Goal: Task Accomplishment & Management: Manage account settings

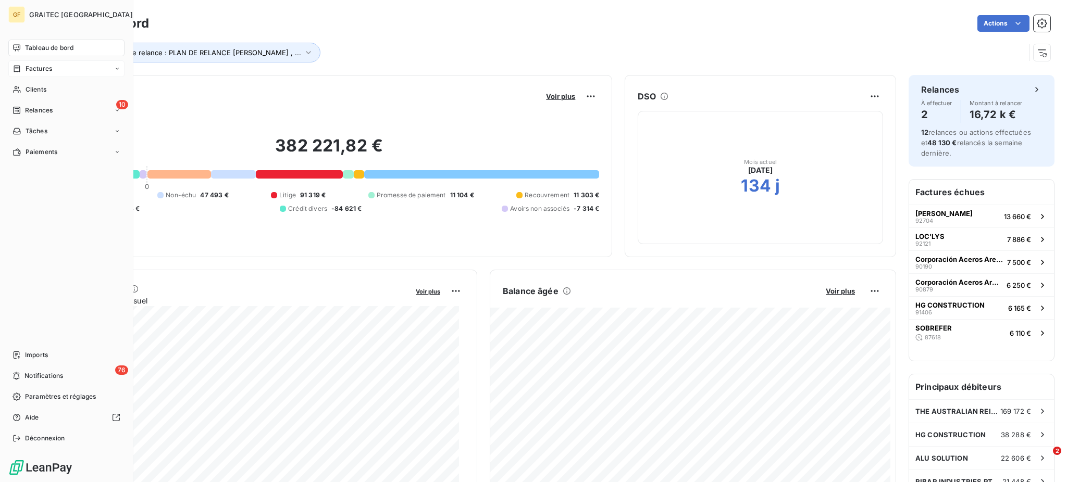
click at [41, 63] on div "Factures" at bounding box center [66, 68] width 116 height 17
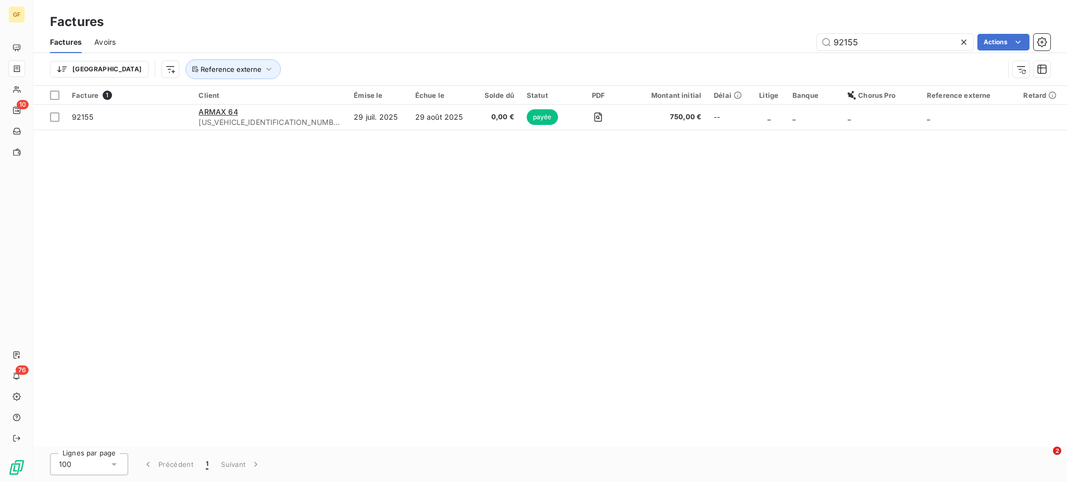
drag, startPoint x: 880, startPoint y: 40, endPoint x: 794, endPoint y: 34, distance: 86.2
click at [794, 34] on div "92155 Actions" at bounding box center [589, 42] width 922 height 17
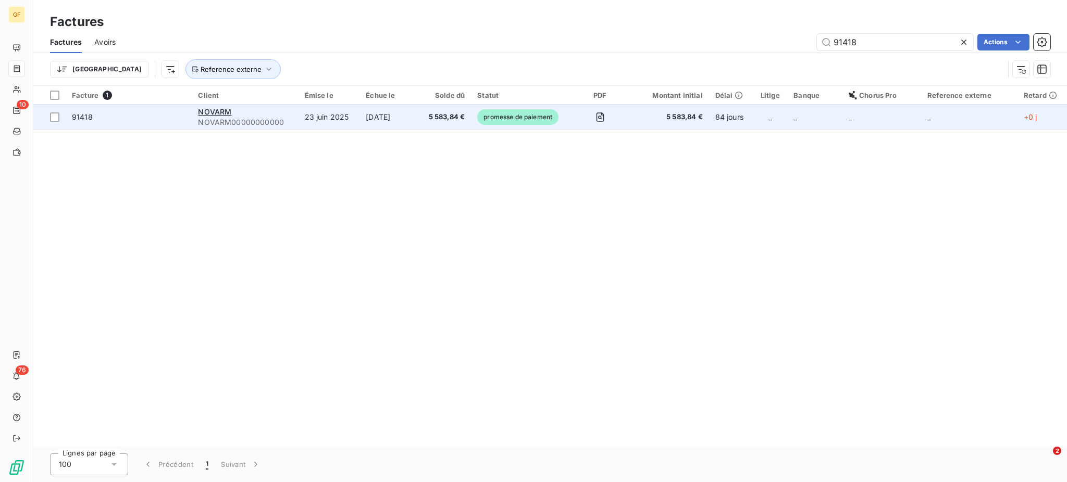
type input "91418"
click at [437, 118] on span "5 583,84 €" at bounding box center [445, 117] width 40 height 10
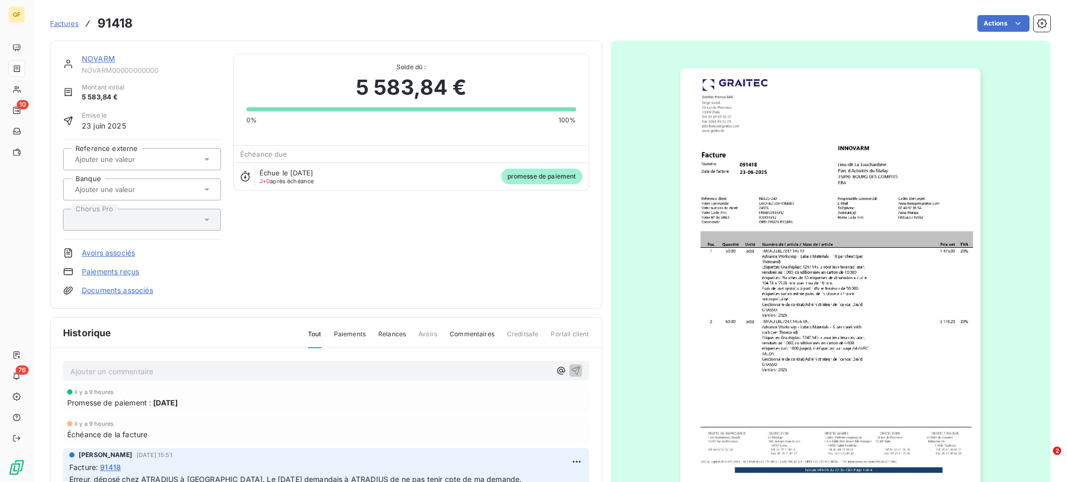
click at [114, 372] on html "GF 10 76 Factures 91418 Actions NOVARM NOVARM00000000000 Montant initial 5 583,…" at bounding box center [533, 241] width 1067 height 482
click at [91, 366] on p "Ajouter un commentaire ﻿" at bounding box center [310, 371] width 480 height 13
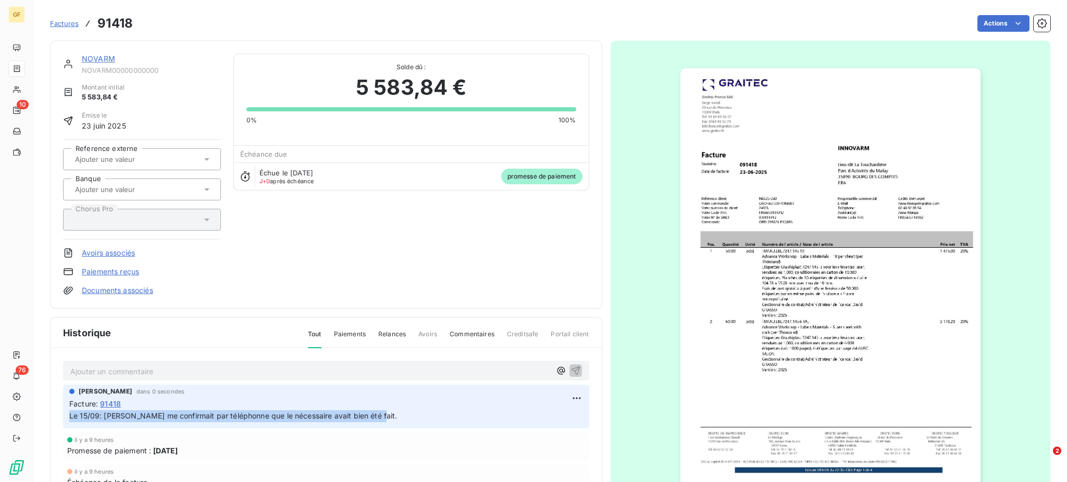
drag, startPoint x: 69, startPoint y: 415, endPoint x: 376, endPoint y: 411, distance: 306.9
click at [376, 411] on p "Le 15/09: Mr Grasso me confirmait par téléphonne que le nécessaire avait bien é…" at bounding box center [326, 417] width 514 height 12
copy span "Le 15/09: Mr Grasso me confirmait par téléphonne que le nécessaire avait bien é…"
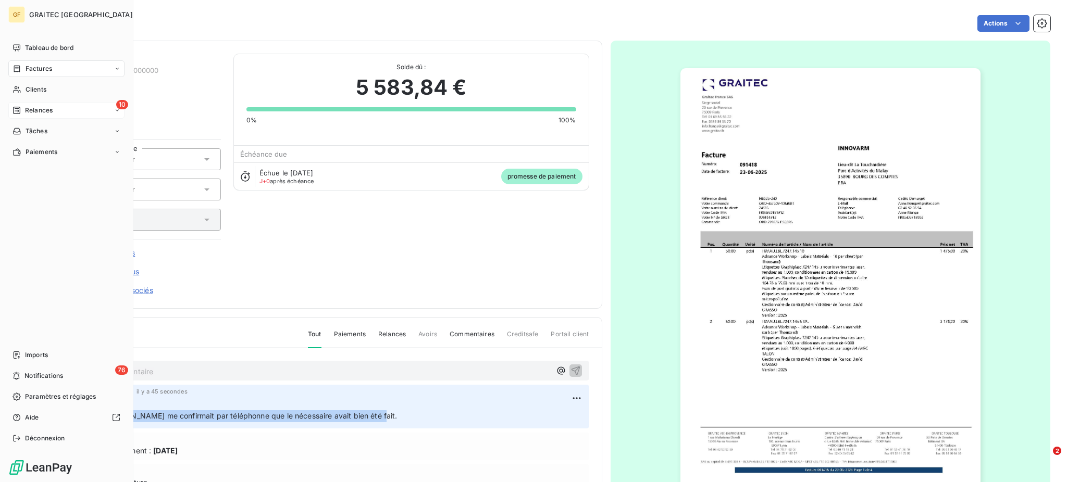
click at [38, 108] on span "Relances" at bounding box center [39, 110] width 28 height 9
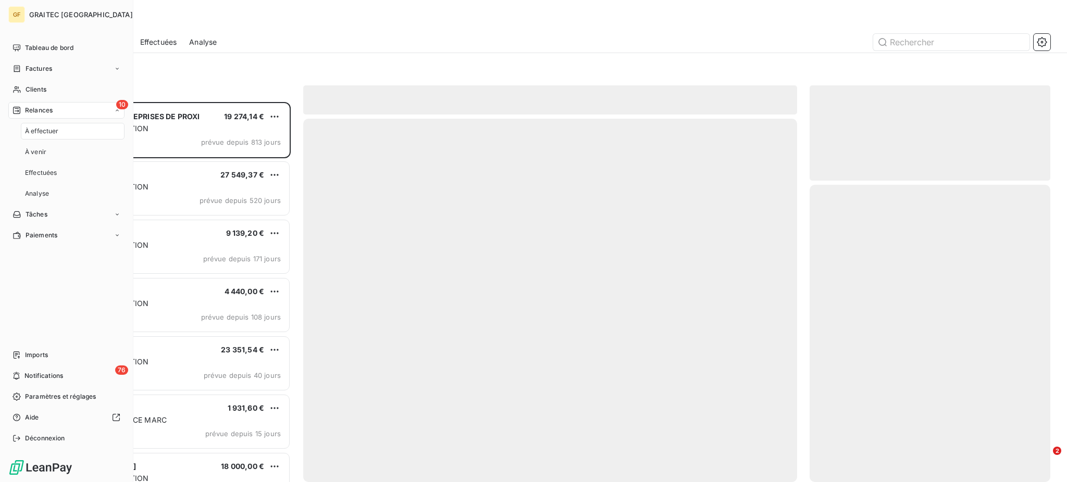
scroll to position [370, 230]
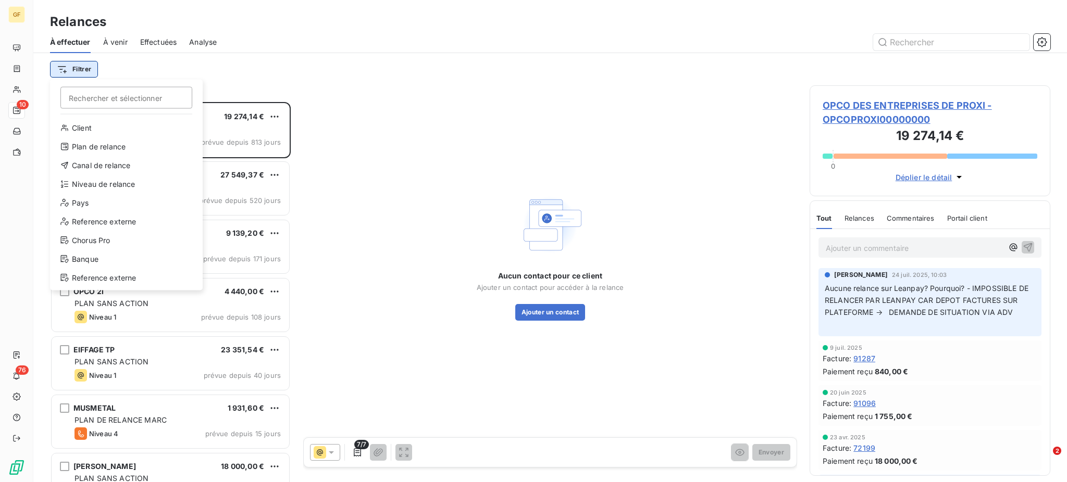
click at [78, 68] on html "GF 10 76 Relances À effectuer À venir Effectuées Analyse Filtrer Rechercher et …" at bounding box center [533, 241] width 1067 height 482
click at [122, 144] on div "Plan de relance" at bounding box center [126, 147] width 144 height 17
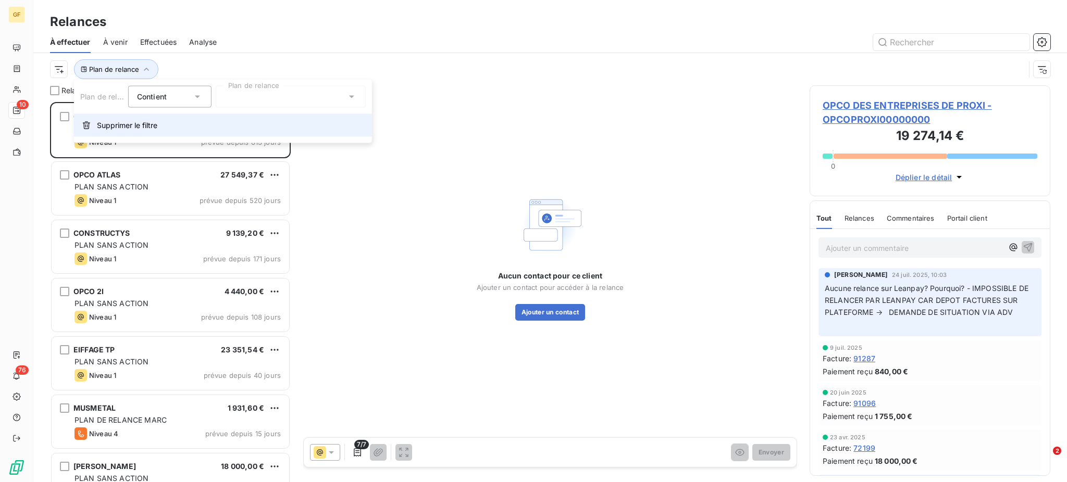
scroll to position [370, 230]
click at [353, 95] on icon at bounding box center [351, 97] width 10 height 10
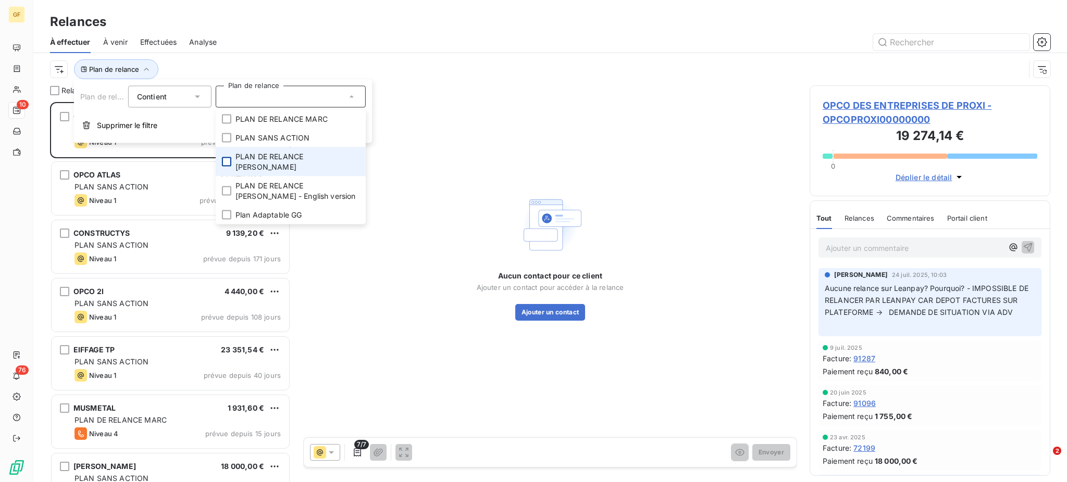
click at [227, 157] on div at bounding box center [226, 161] width 9 height 9
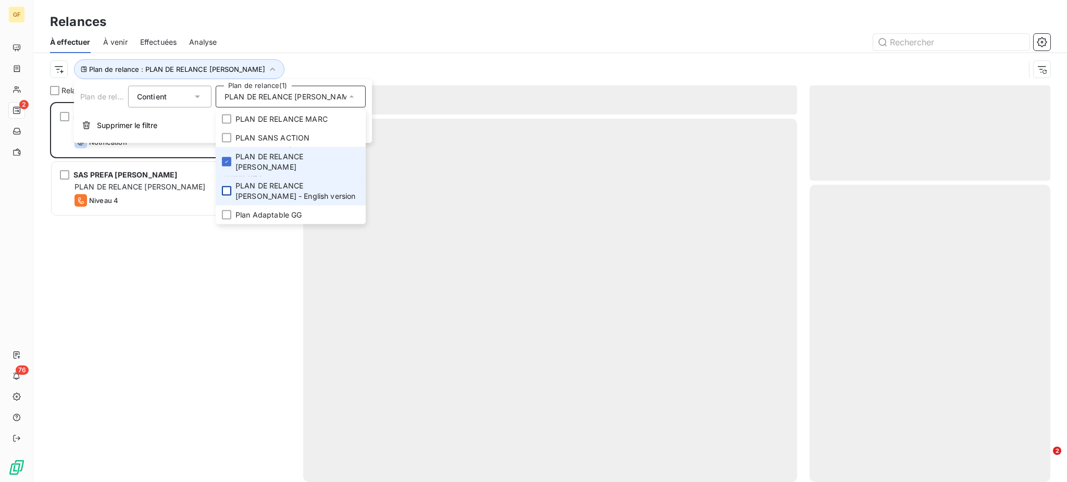
scroll to position [370, 230]
click at [227, 187] on div at bounding box center [226, 191] width 9 height 9
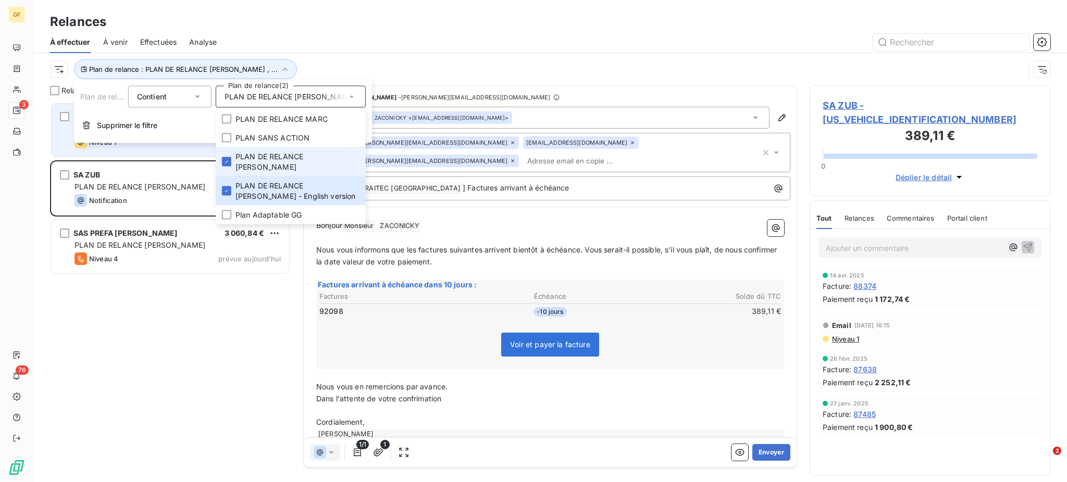
click at [165, 147] on div "Niveau 1 prévue aujourd’hui" at bounding box center [177, 142] width 206 height 13
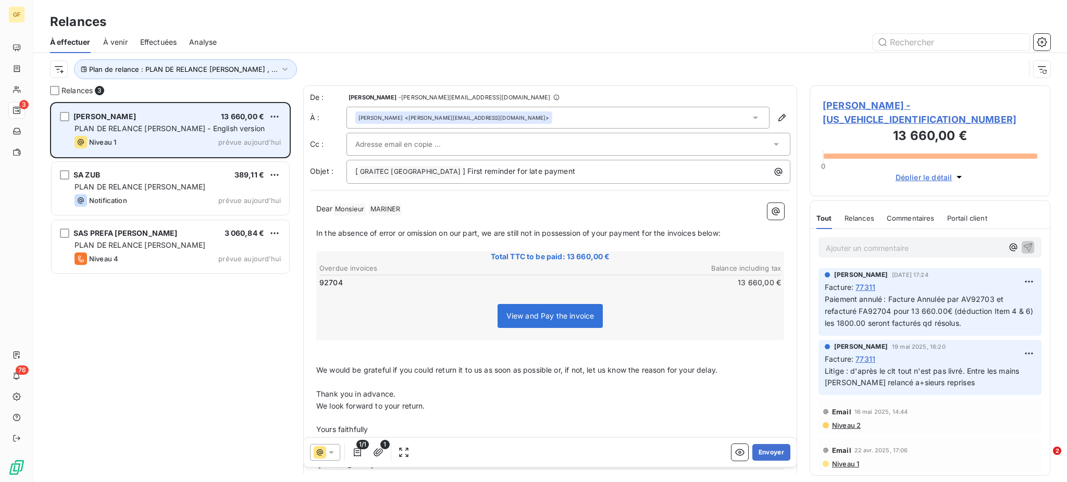
scroll to position [370, 230]
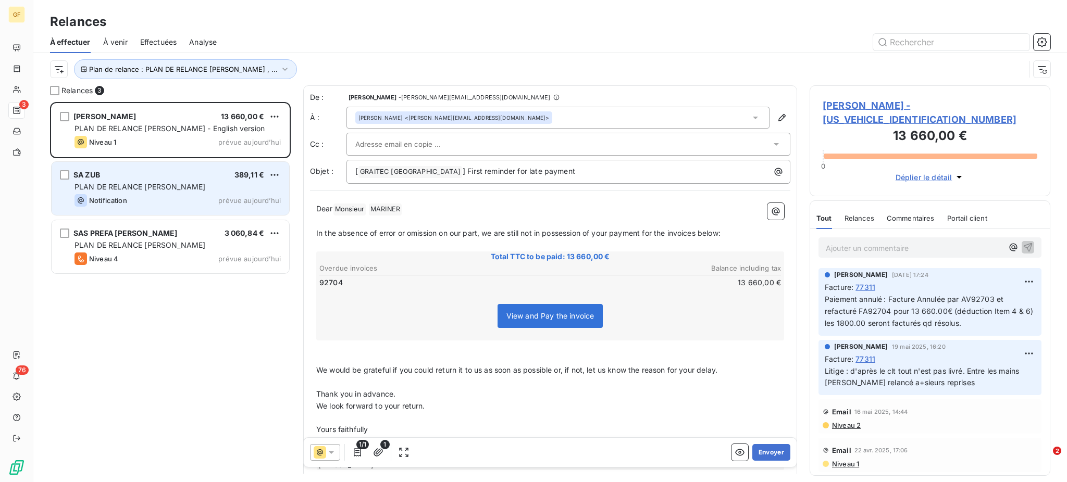
click at [172, 180] on div "SA ZUB 389,11 € PLAN DE RELANCE GERALDINE Notification prévue aujourd’hui" at bounding box center [171, 188] width 238 height 53
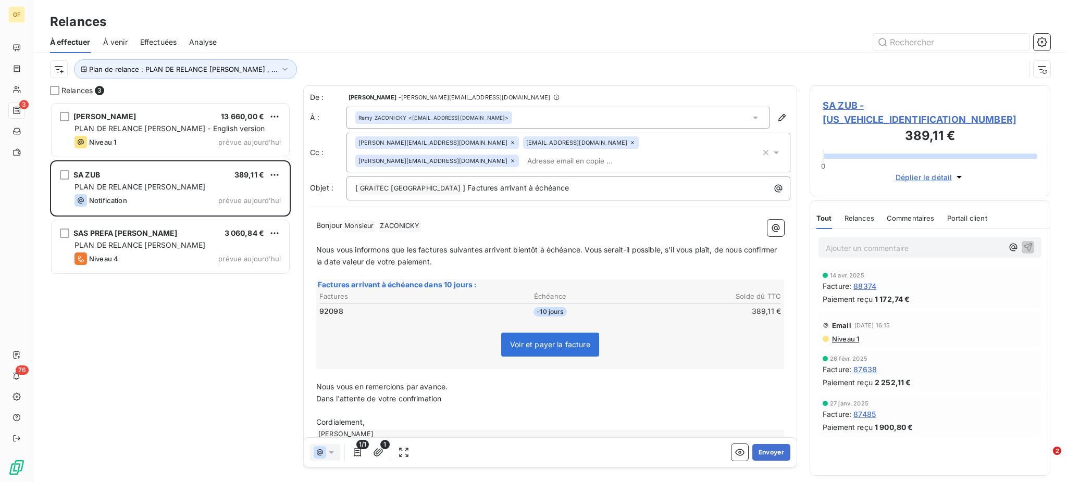
click at [516, 158] on icon at bounding box center [513, 161] width 6 height 6
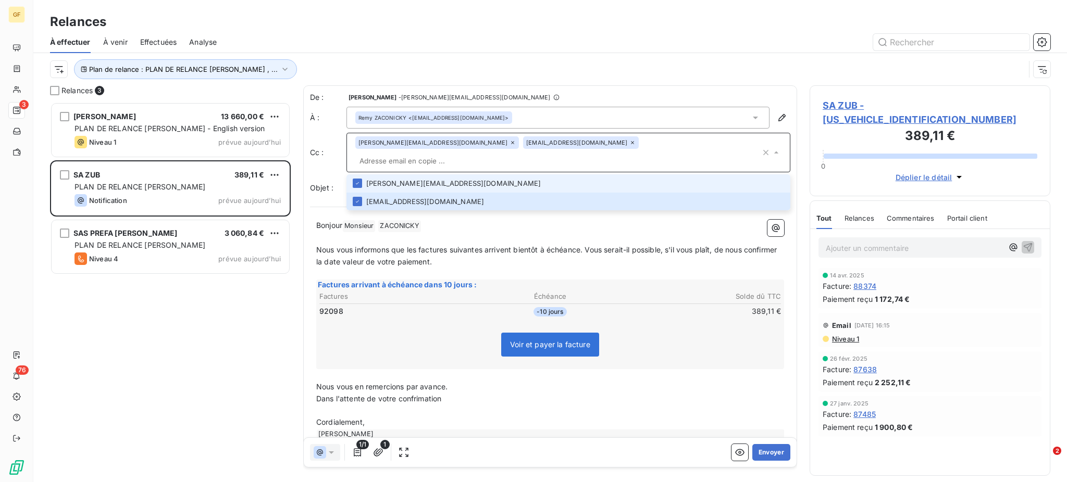
click at [523, 141] on div "zub@zub.fr" at bounding box center [581, 142] width 116 height 13
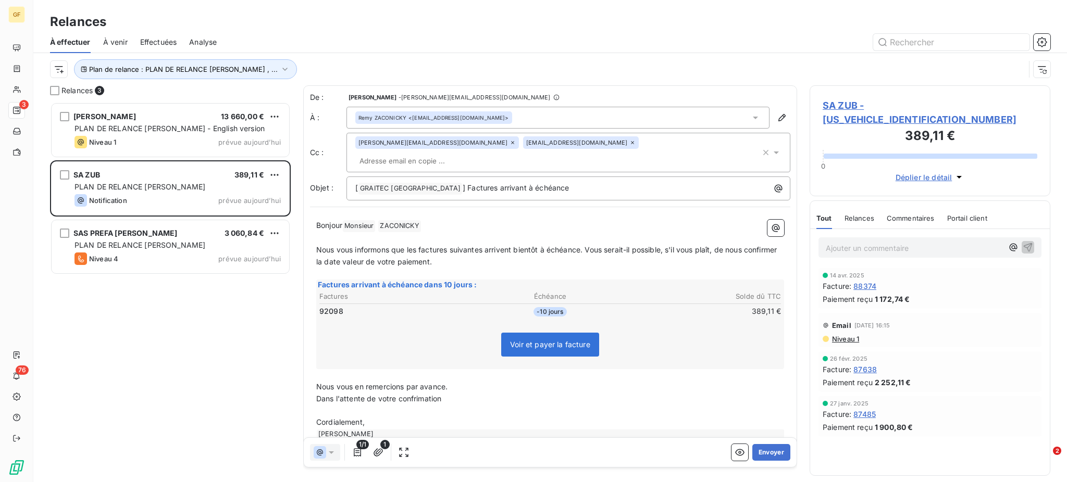
click at [510, 142] on icon at bounding box center [513, 143] width 6 height 6
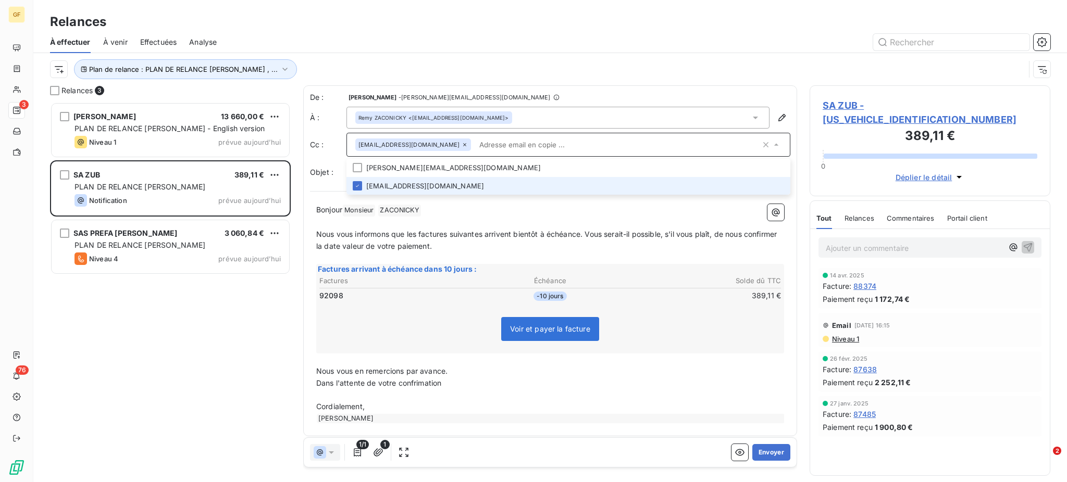
click at [462, 143] on icon at bounding box center [465, 145] width 6 height 6
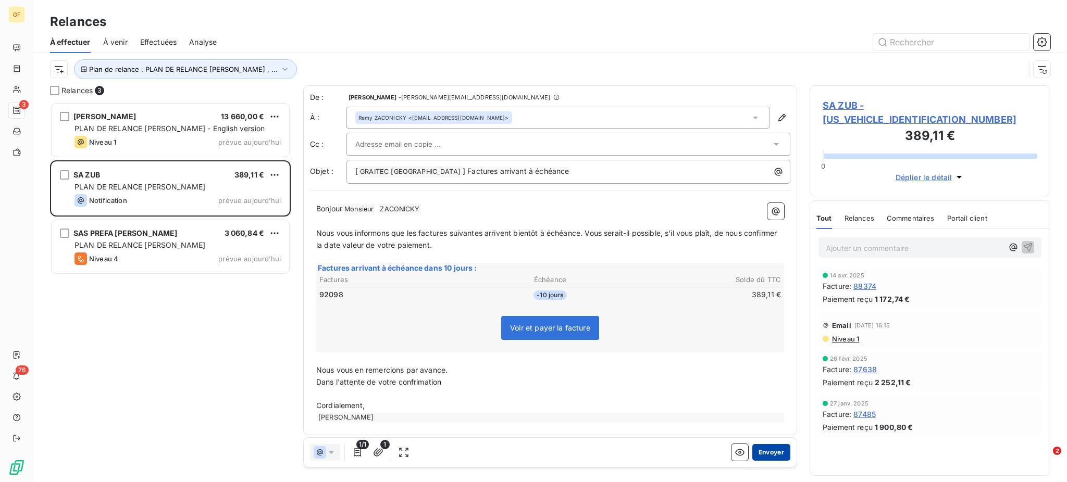
click at [768, 450] on button "Envoyer" at bounding box center [771, 452] width 38 height 17
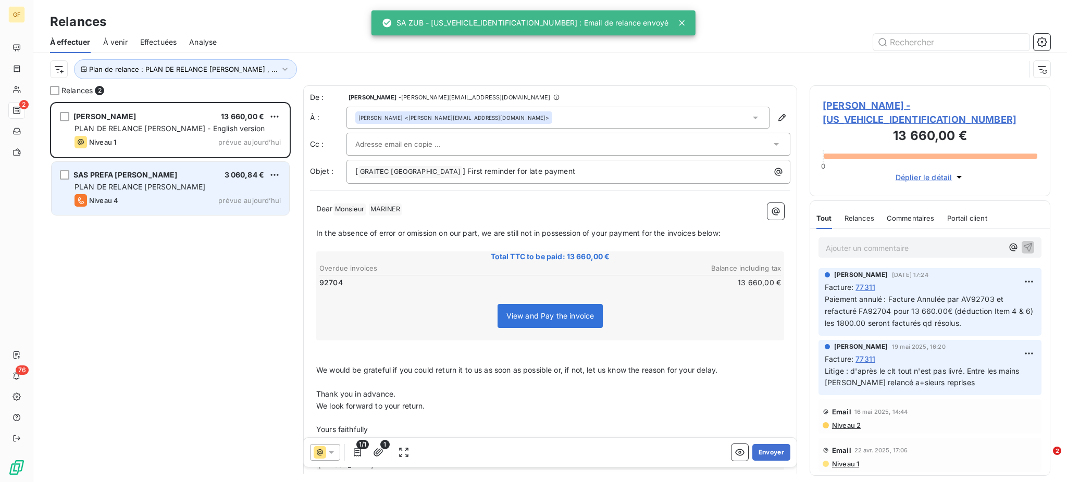
click at [155, 190] on span "PLAN DE RELANCE GERALDINE" at bounding box center [139, 186] width 131 height 9
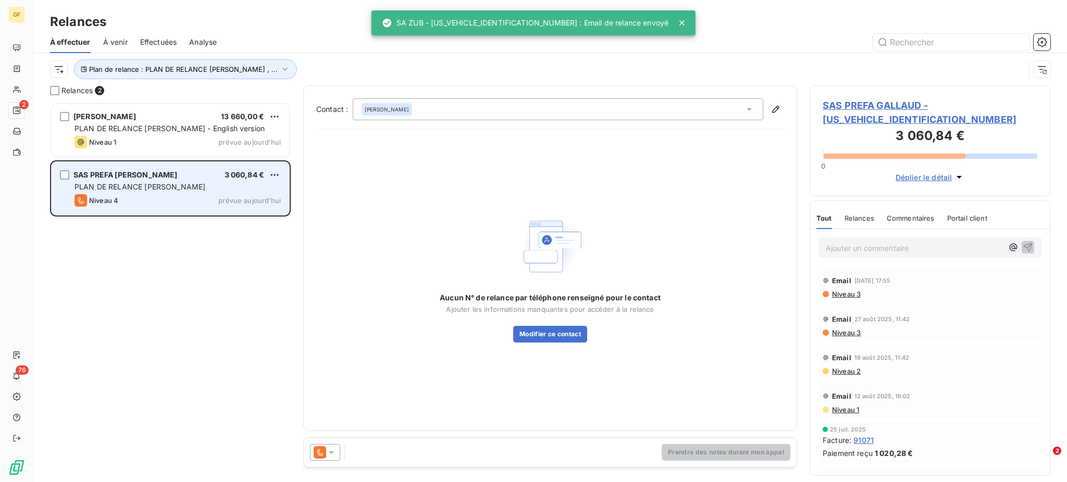
click at [165, 193] on div "SAS PREFA GALLAUD 3 060,84 € PLAN DE RELANCE GERALDINE Niveau 4 prévue aujourd’…" at bounding box center [171, 188] width 238 height 53
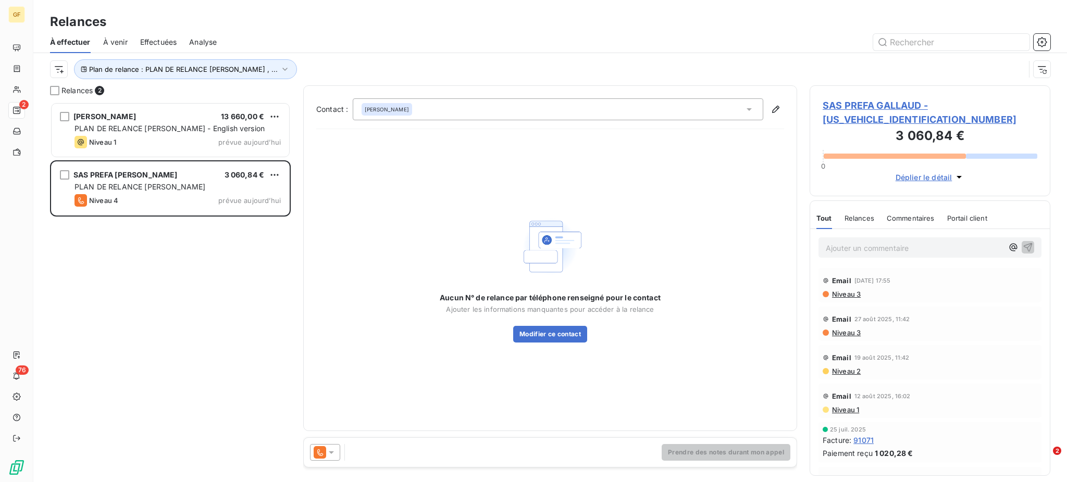
click at [331, 453] on icon at bounding box center [331, 453] width 5 height 3
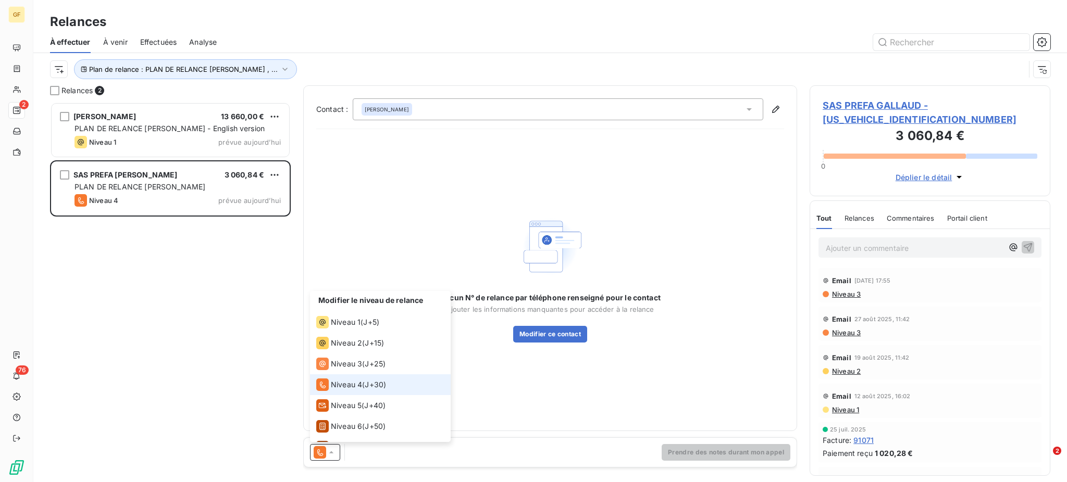
click at [369, 386] on span "J+30 )" at bounding box center [375, 385] width 21 height 10
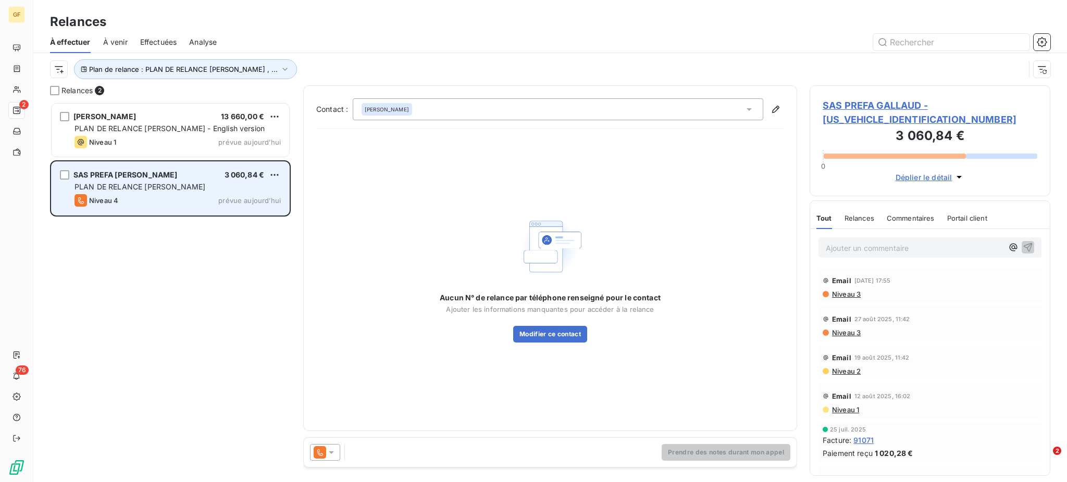
click at [165, 183] on span "PLAN DE RELANCE GERALDINE" at bounding box center [139, 186] width 131 height 9
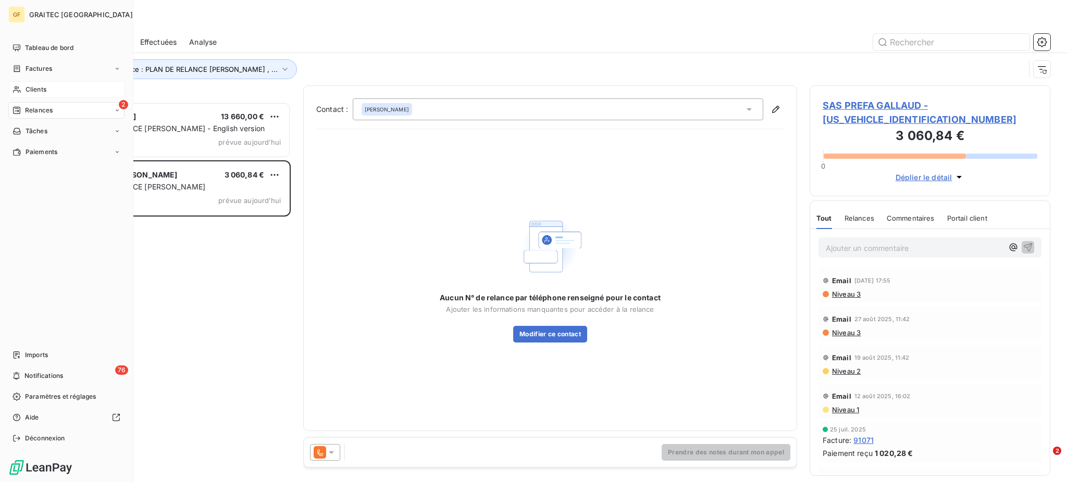
click at [42, 89] on span "Clients" at bounding box center [36, 89] width 21 height 9
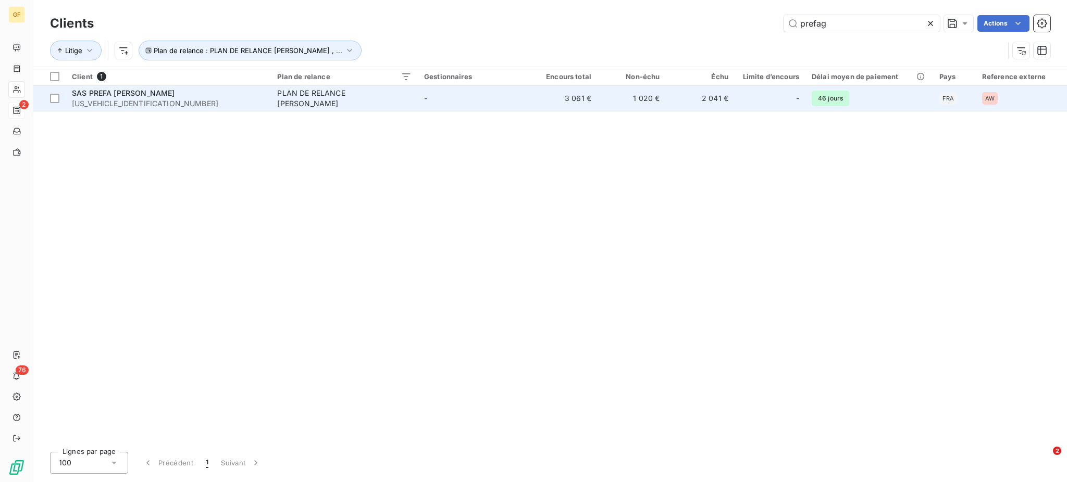
type input "prefag"
click at [342, 103] on div "PLAN DE RELANCE GERALDINE" at bounding box center [342, 98] width 130 height 21
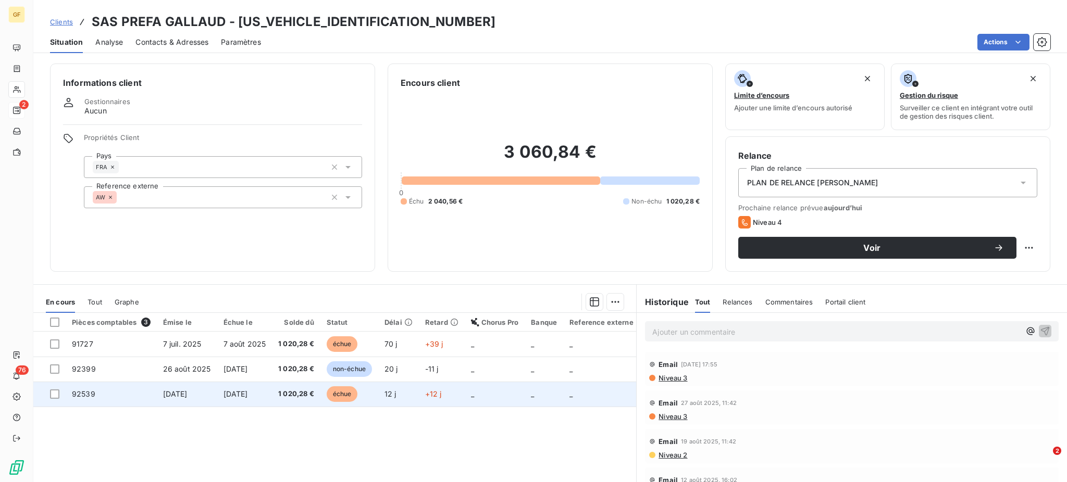
click at [282, 392] on span "1 020,28 €" at bounding box center [296, 394] width 36 height 10
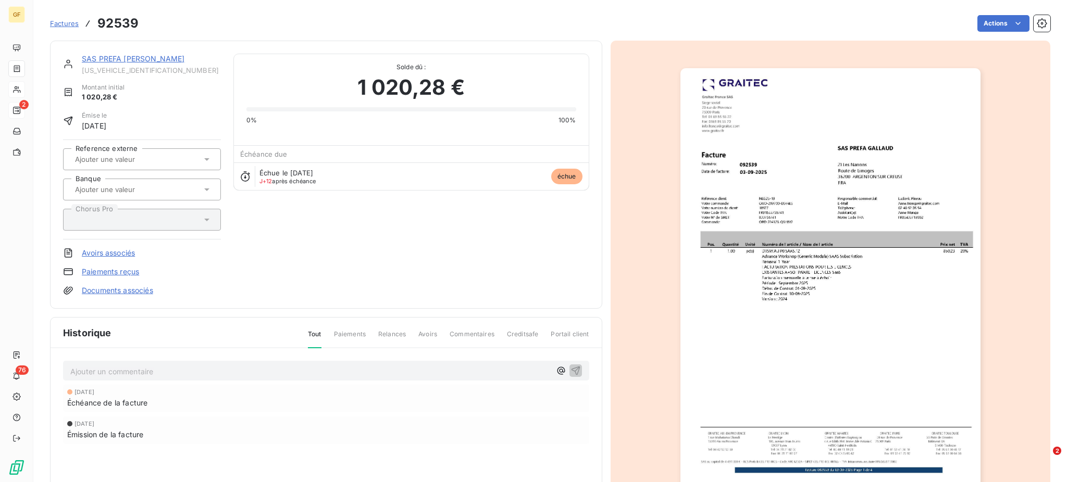
click at [65, 23] on span "Factures" at bounding box center [64, 23] width 29 height 8
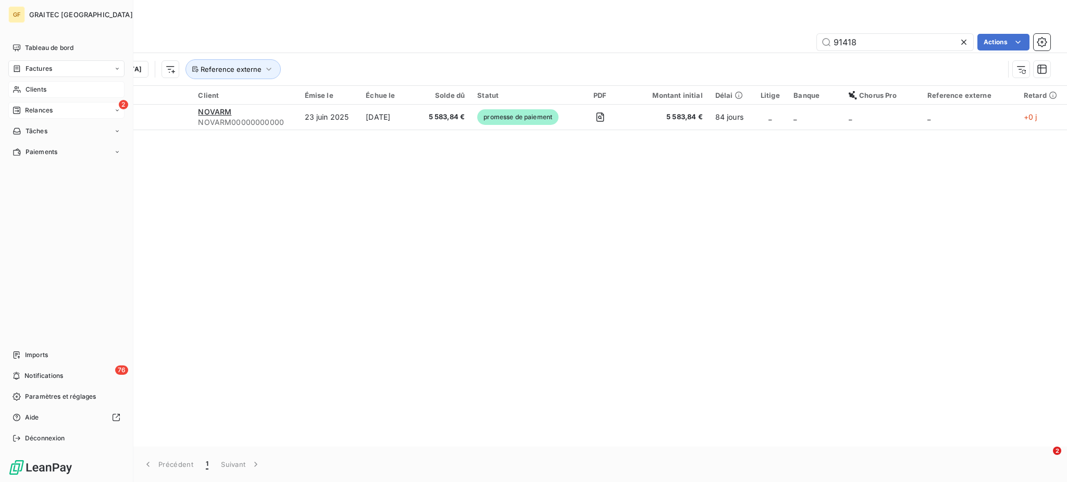
click at [34, 87] on span "Clients" at bounding box center [36, 89] width 21 height 9
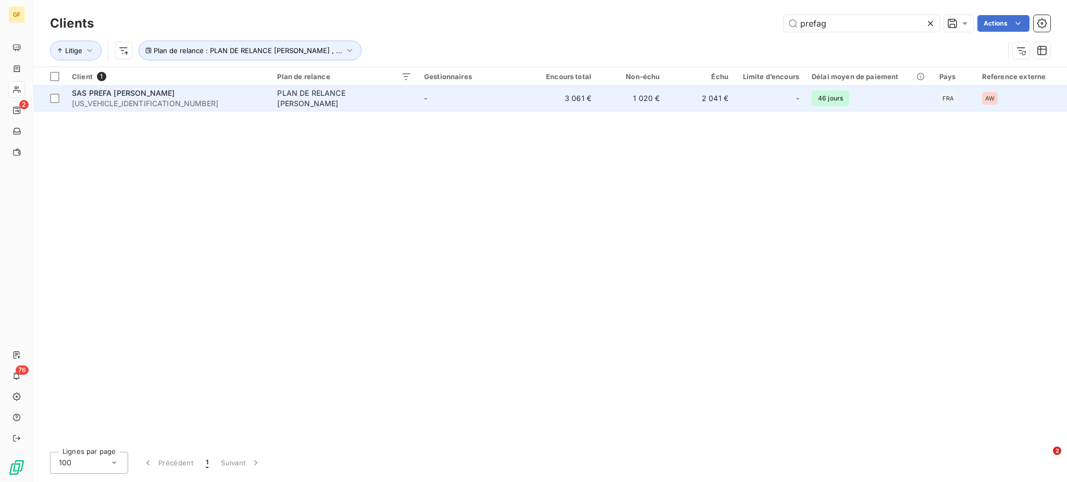
click at [442, 92] on td "-" at bounding box center [473, 98] width 111 height 25
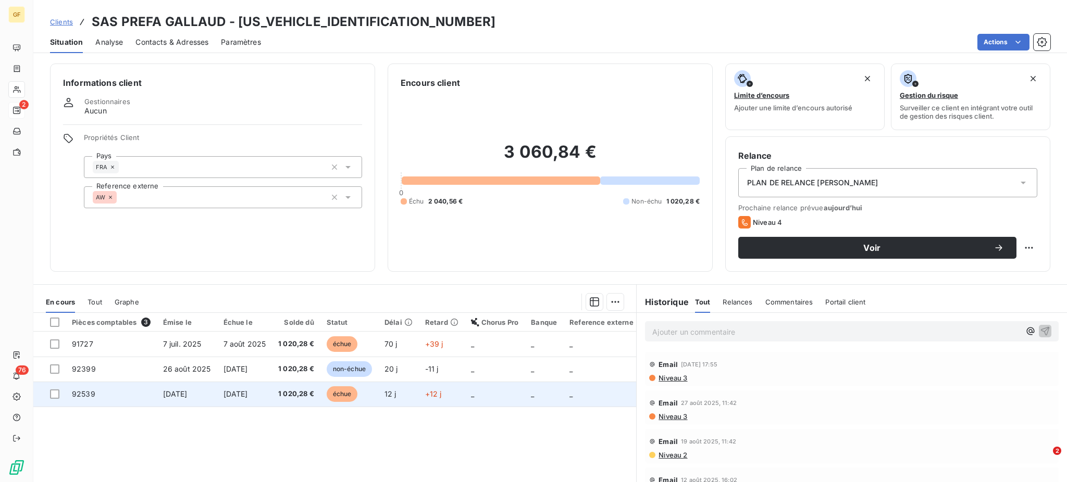
click at [234, 394] on span "3 sept. 2025" at bounding box center [235, 394] width 24 height 9
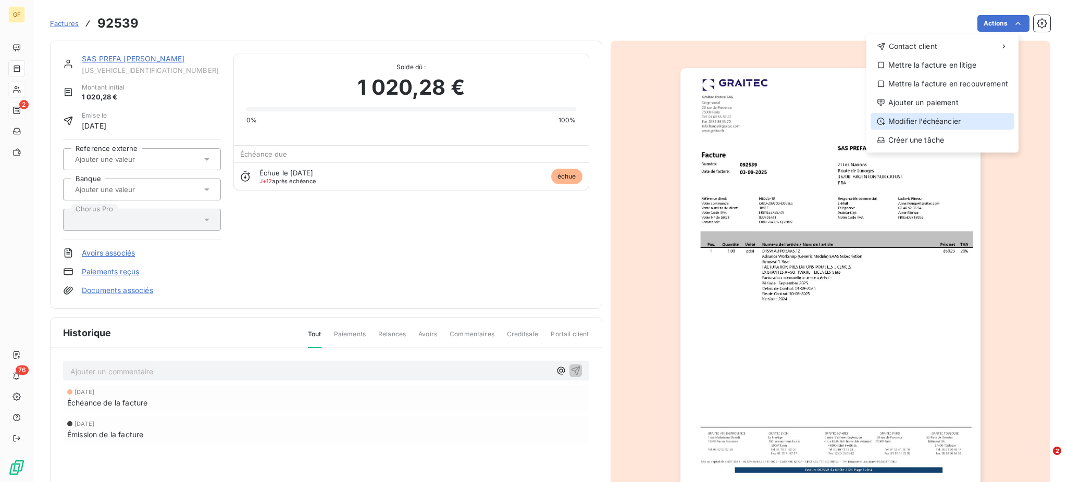
click at [942, 119] on div "Modifier l’échéancier" at bounding box center [943, 121] width 144 height 17
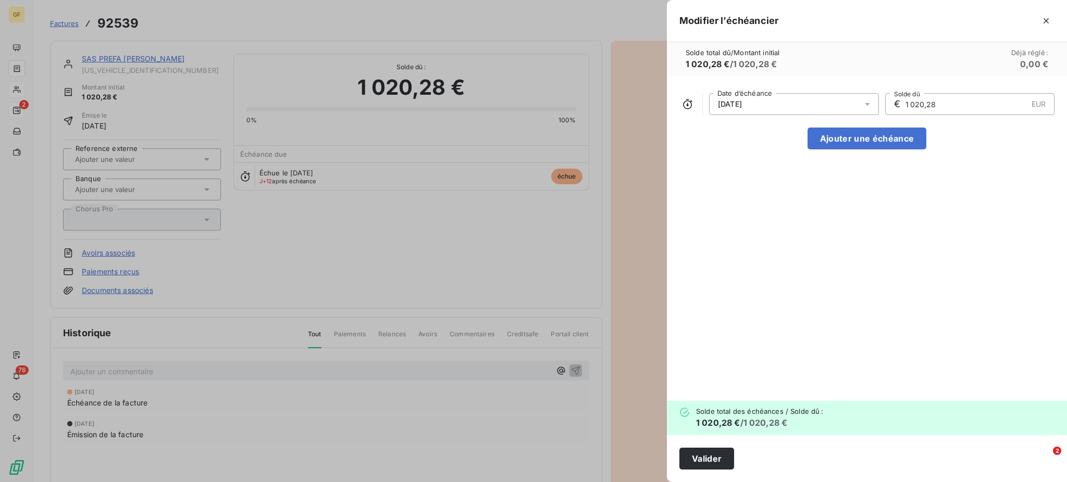
click at [868, 106] on icon at bounding box center [867, 104] width 10 height 10
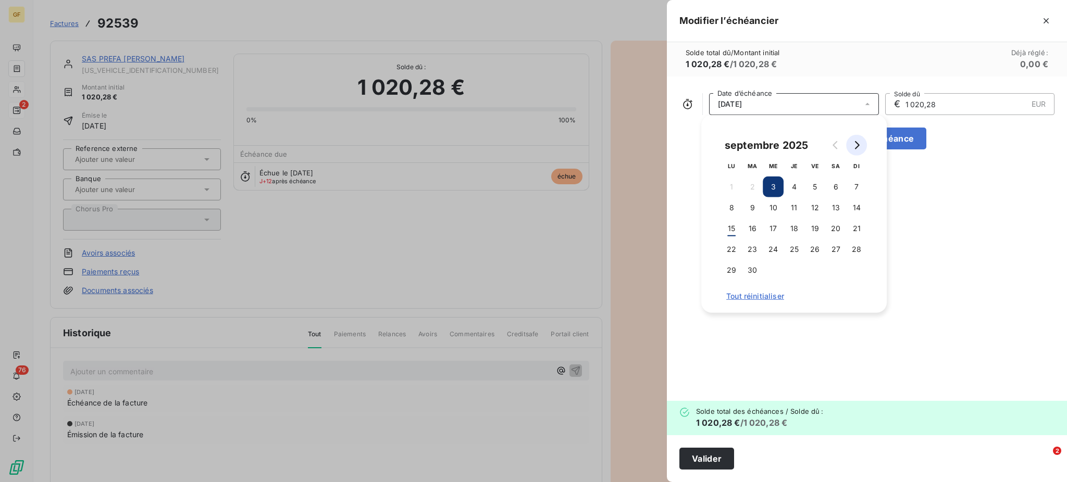
click at [857, 144] on icon "Go to next month" at bounding box center [857, 145] width 5 height 8
click at [817, 187] on button "3" at bounding box center [814, 187] width 21 height 21
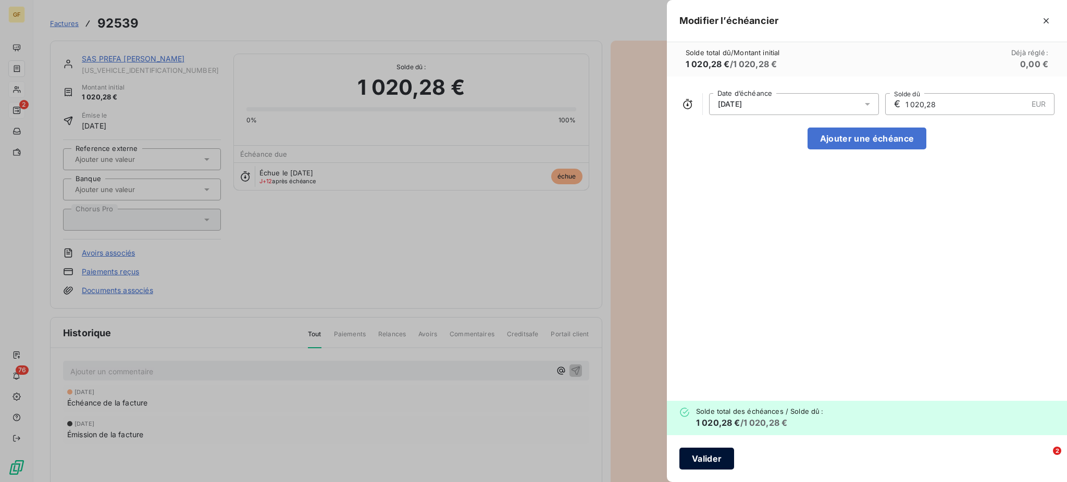
click at [705, 462] on button "Valider" at bounding box center [706, 459] width 55 height 22
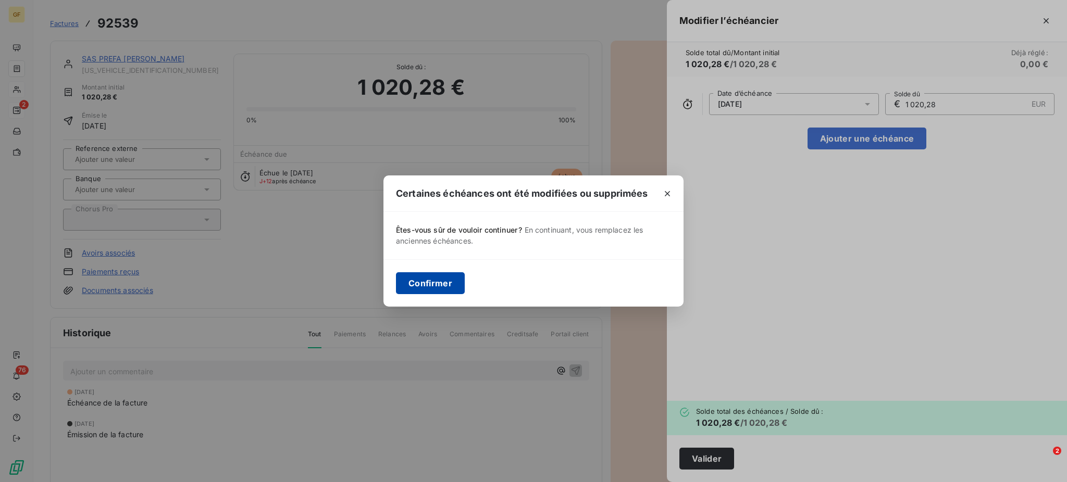
click at [438, 275] on button "Confirmer" at bounding box center [430, 283] width 69 height 22
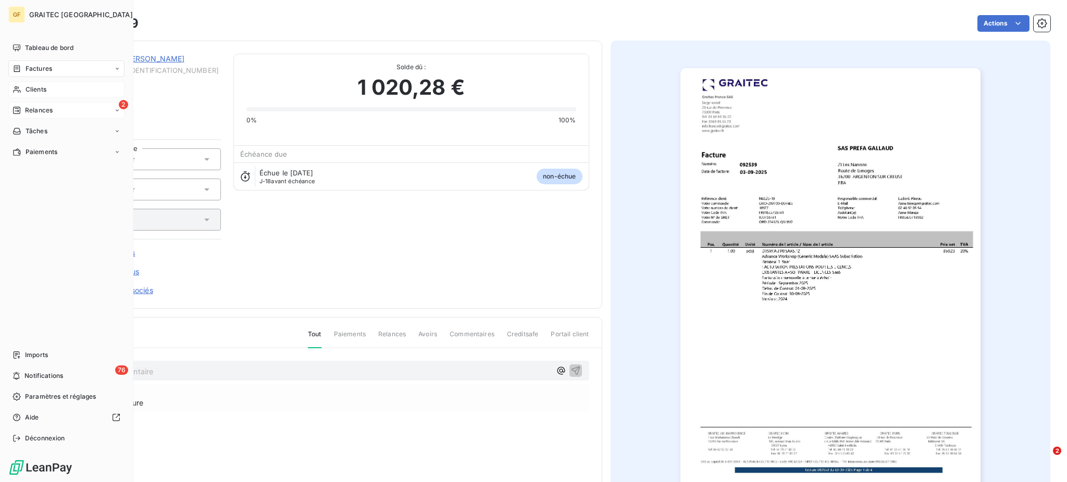
click at [40, 89] on span "Clients" at bounding box center [36, 89] width 21 height 9
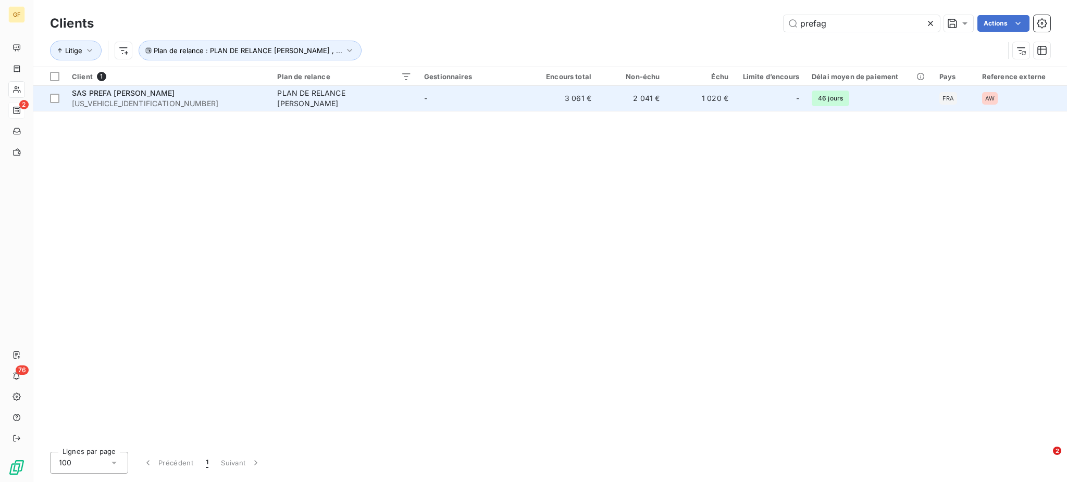
click at [353, 105] on td "PLAN DE RELANCE GERALDINE" at bounding box center [344, 98] width 146 height 25
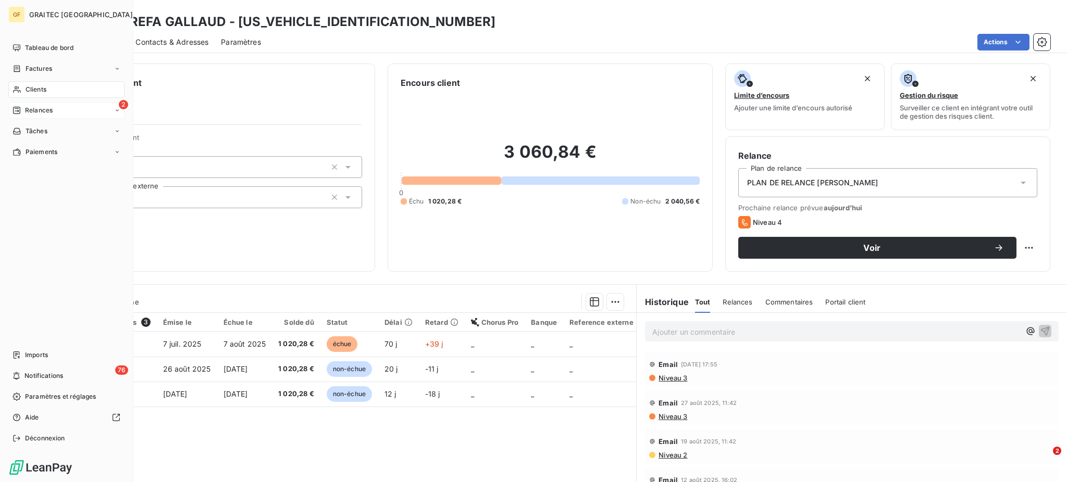
click at [30, 107] on span "Relances" at bounding box center [39, 110] width 28 height 9
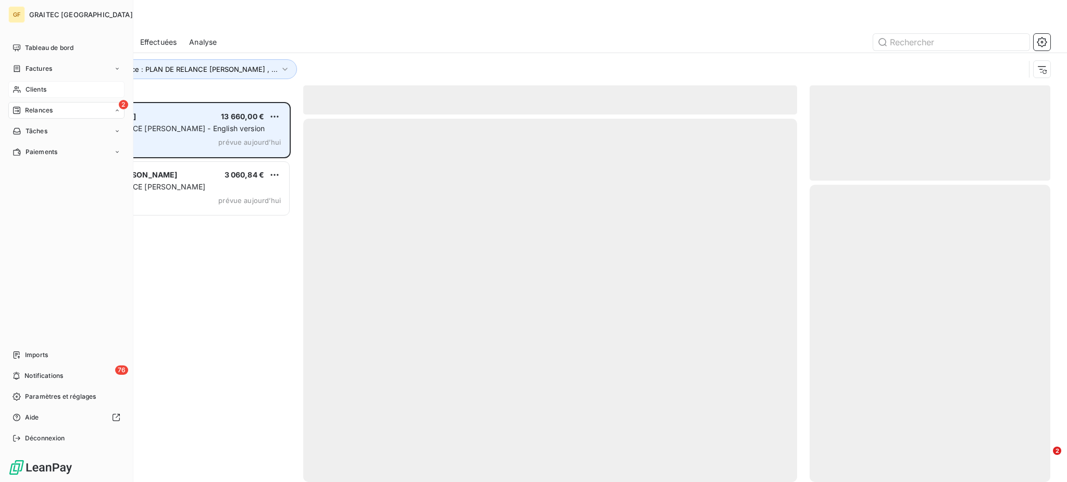
scroll to position [370, 230]
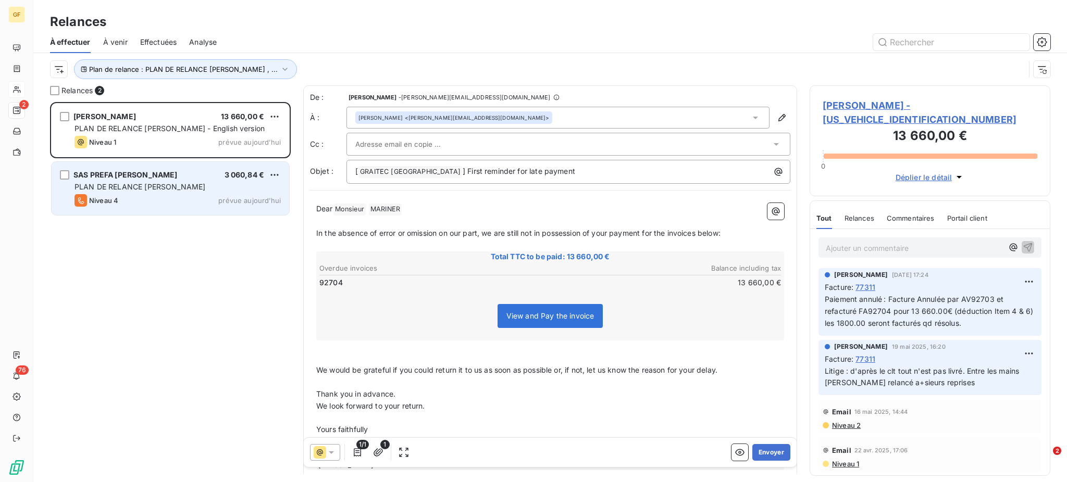
click at [138, 187] on span "PLAN DE RELANCE GERALDINE" at bounding box center [139, 186] width 131 height 9
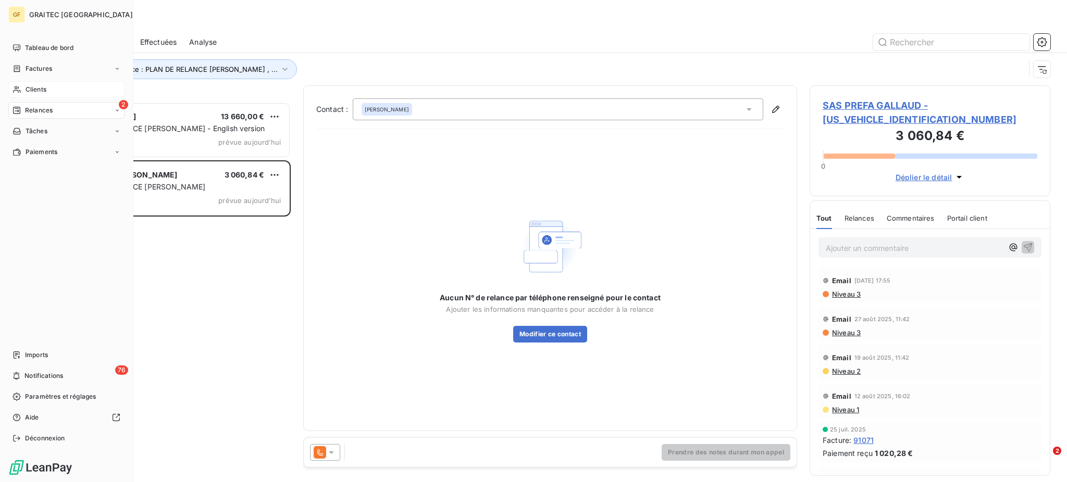
click at [40, 85] on span "Clients" at bounding box center [36, 89] width 21 height 9
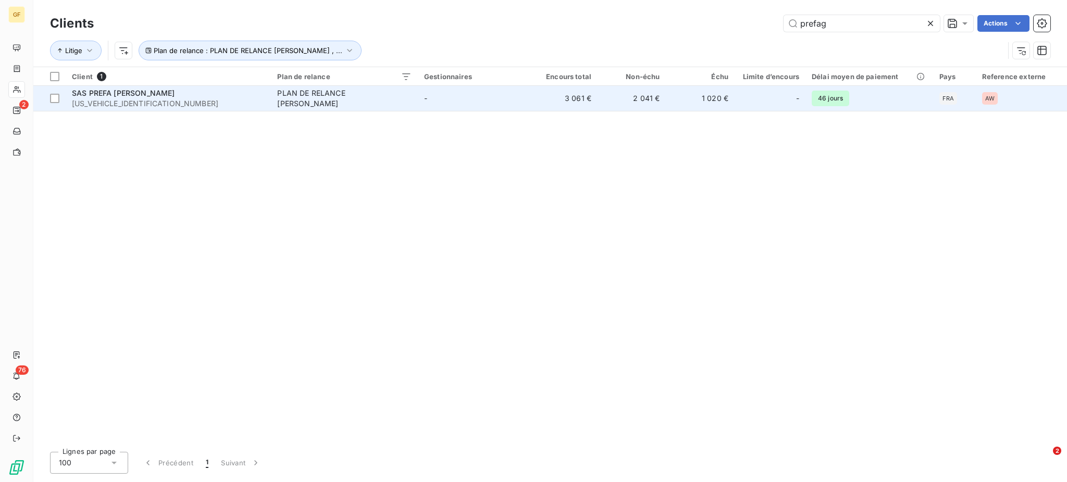
click at [356, 92] on td "PLAN DE RELANCE GERALDINE" at bounding box center [344, 98] width 146 height 25
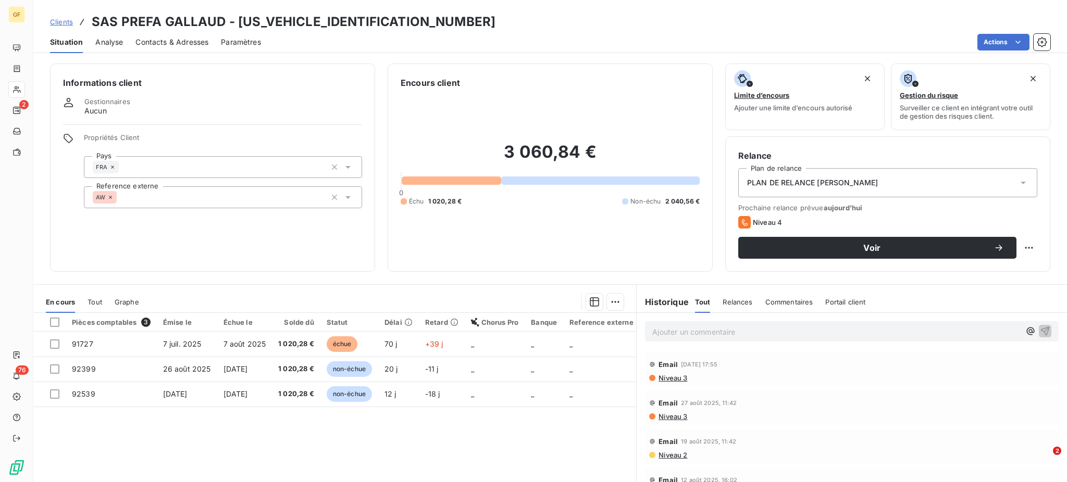
click at [181, 44] on span "Contacts & Adresses" at bounding box center [171, 42] width 73 height 10
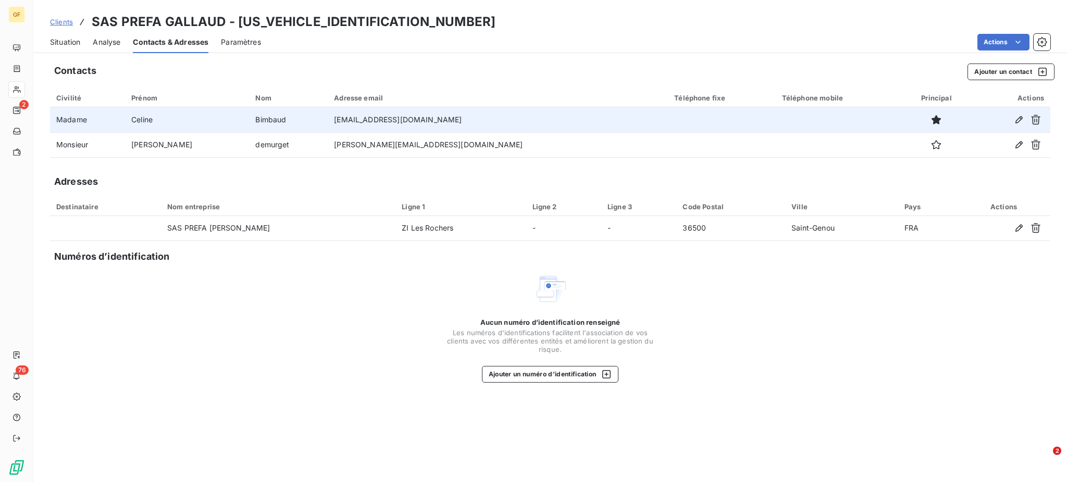
click at [365, 123] on td "celine.perrin@gallaud.com" at bounding box center [498, 119] width 340 height 25
click at [1017, 121] on icon "button" at bounding box center [1019, 120] width 10 height 10
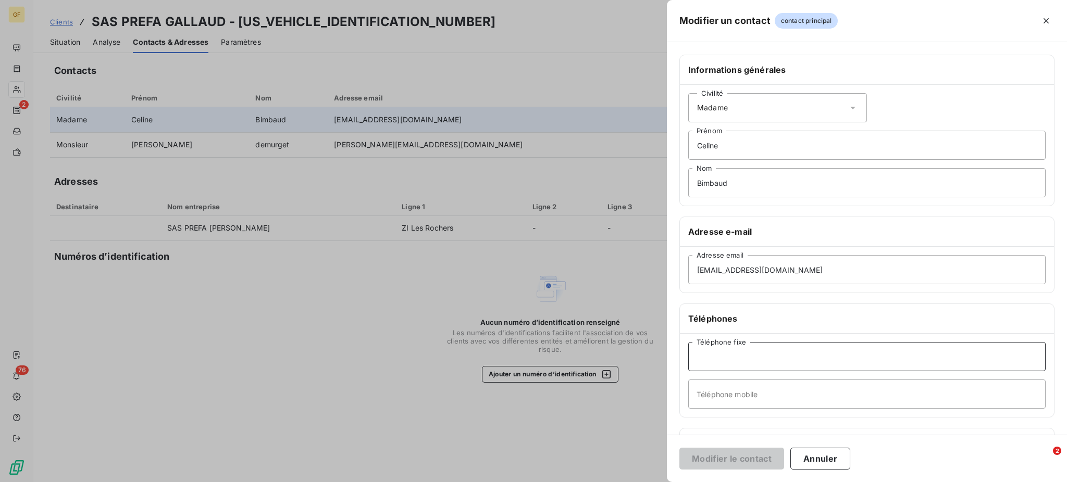
click at [703, 365] on input "Téléphone fixe" at bounding box center [866, 356] width 357 height 29
click at [739, 362] on input "025401" at bounding box center [866, 356] width 357 height 29
type input "0254016060"
click at [730, 455] on button "Modifier le contact" at bounding box center [731, 459] width 105 height 22
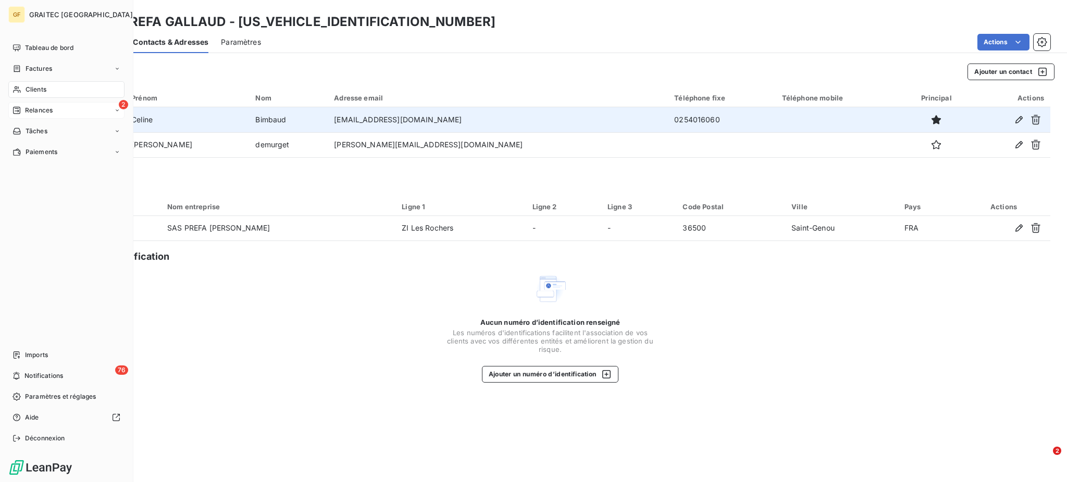
click at [43, 108] on span "Relances" at bounding box center [39, 110] width 28 height 9
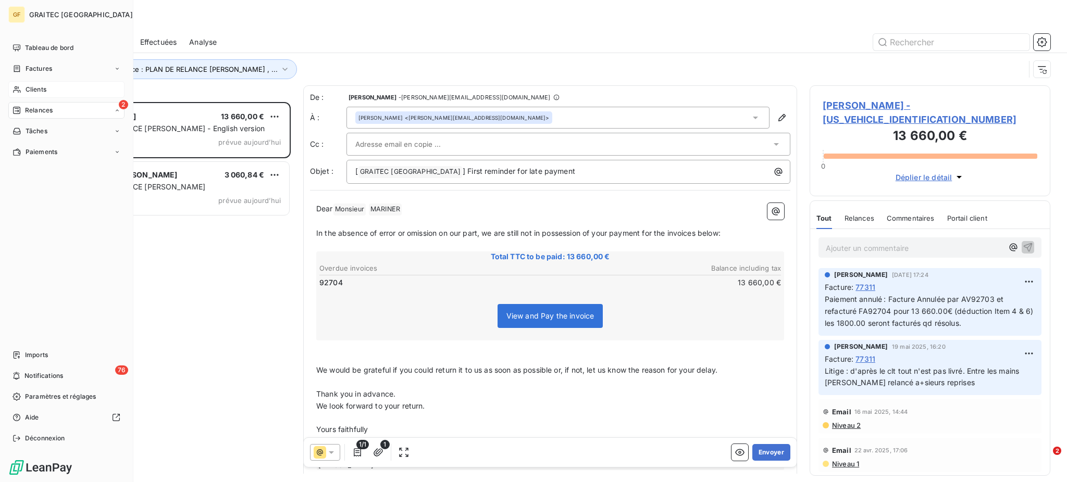
scroll to position [370, 230]
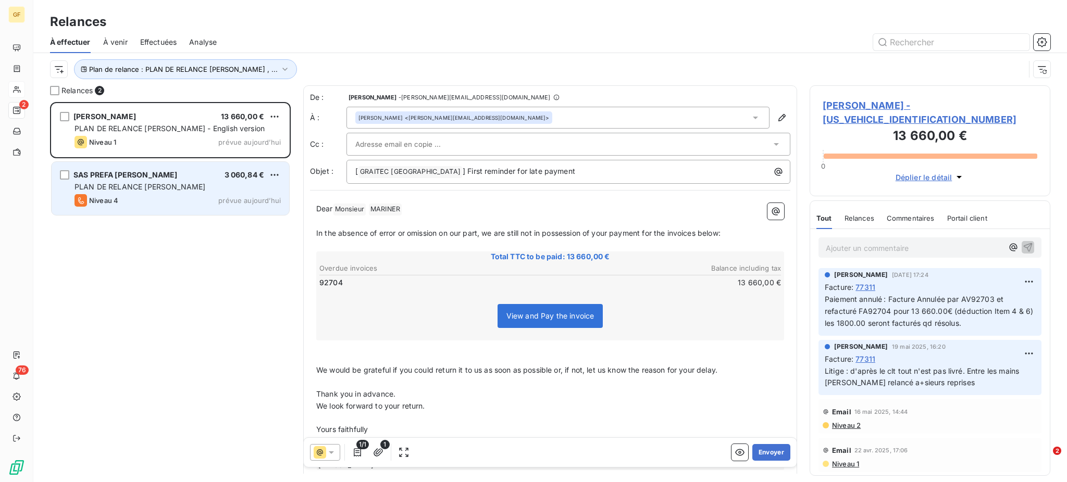
click at [139, 183] on span "PLAN DE RELANCE GERALDINE" at bounding box center [139, 186] width 131 height 9
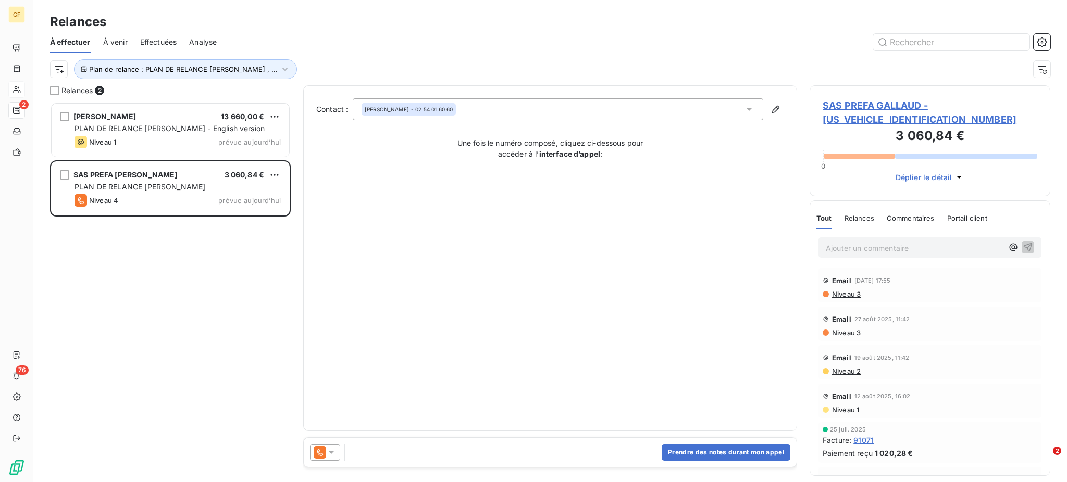
click at [329, 450] on icon at bounding box center [331, 453] width 10 height 10
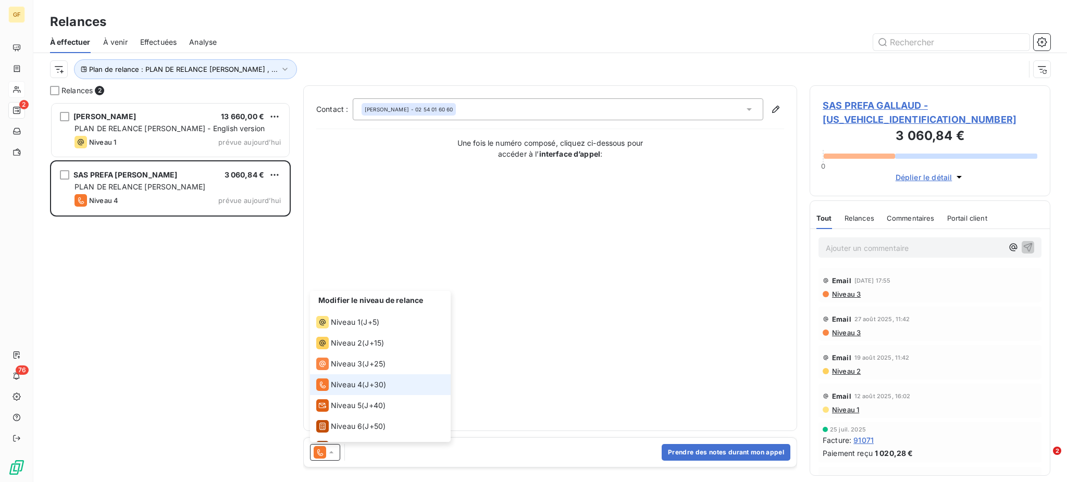
click at [332, 450] on icon at bounding box center [331, 453] width 10 height 10
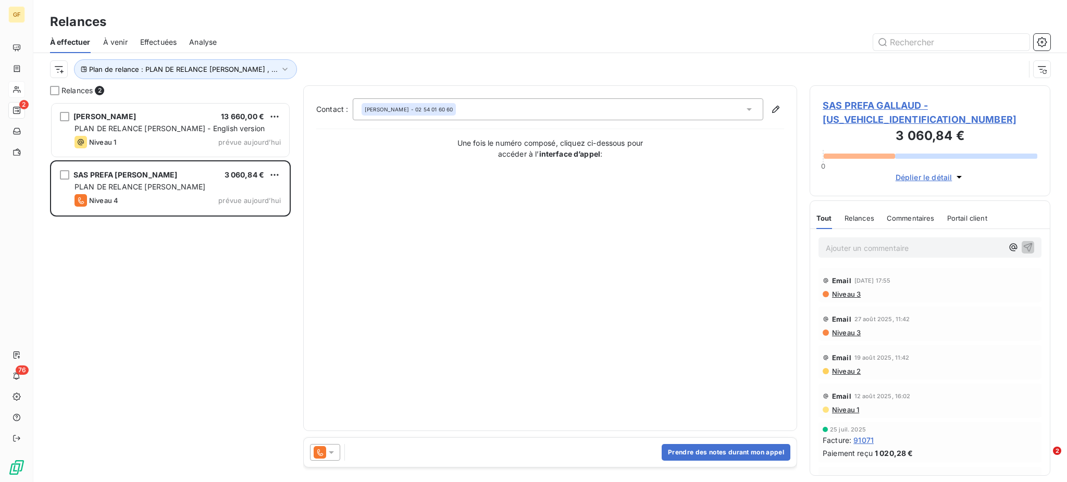
click at [748, 107] on icon at bounding box center [749, 109] width 10 height 10
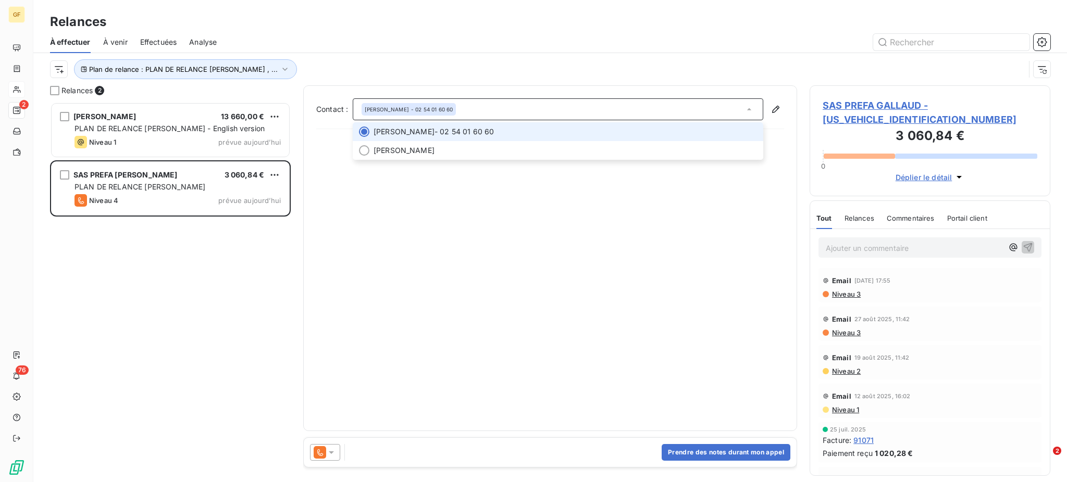
click at [467, 129] on span "Celine Bimbaud - 02 54 01 60 60" at bounding box center [565, 132] width 383 height 10
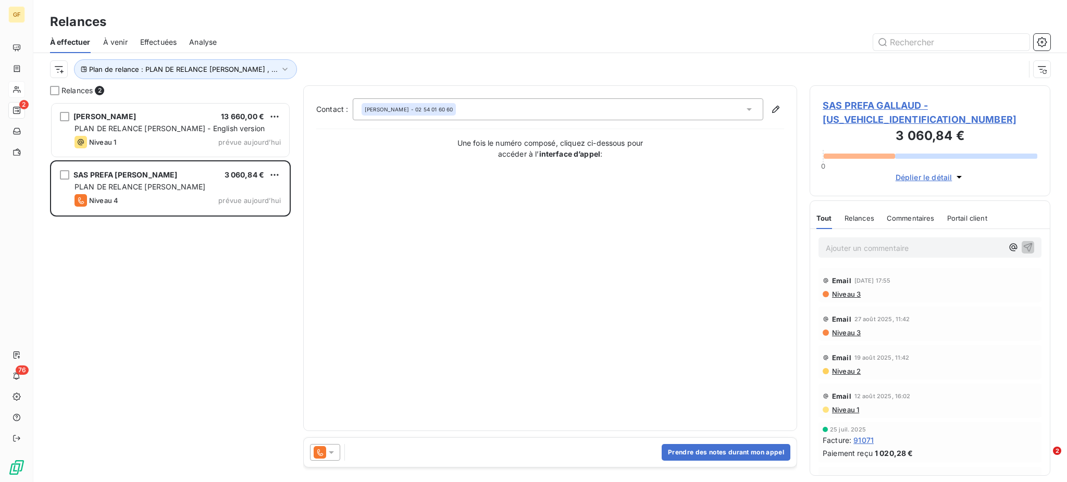
click at [319, 451] on icon at bounding box center [320, 453] width 6 height 7
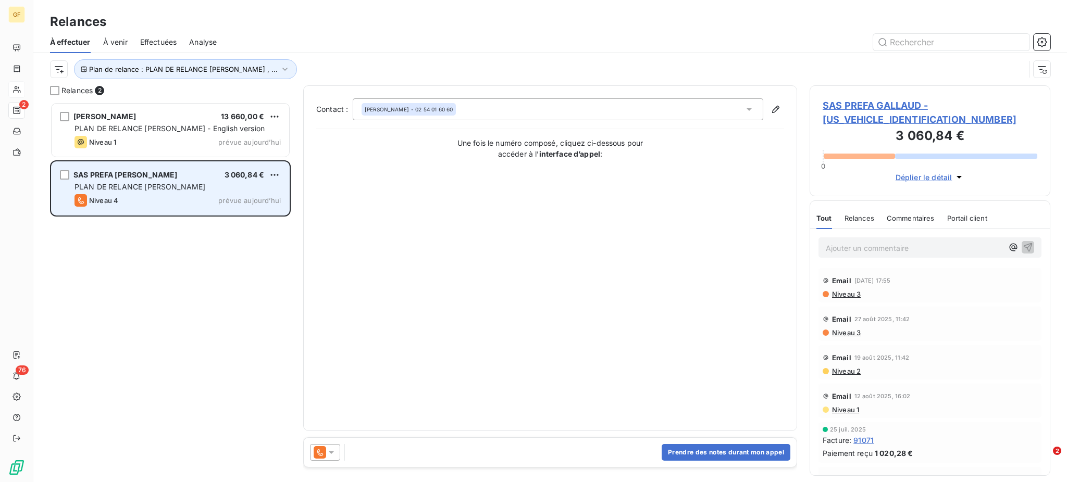
click at [188, 204] on div "Niveau 4 prévue aujourd’hui" at bounding box center [177, 200] width 206 height 13
